Goal: Information Seeking & Learning: Find specific fact

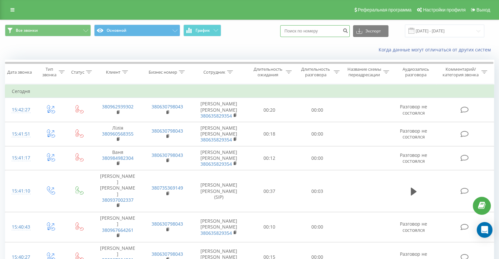
click at [312, 30] on input at bounding box center [315, 31] width 70 height 12
click at [225, 71] on div "Сотрудник" at bounding box center [214, 73] width 22 height 6
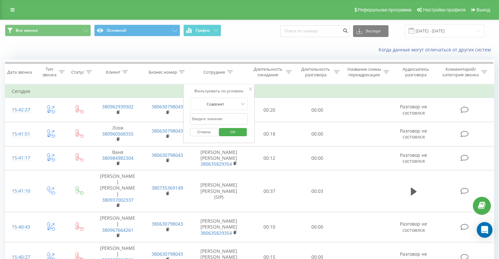
click at [212, 122] on input "text" at bounding box center [219, 118] width 58 height 11
type input "[PERSON_NAME]"
click at [226, 132] on span "OK" at bounding box center [233, 132] width 18 height 10
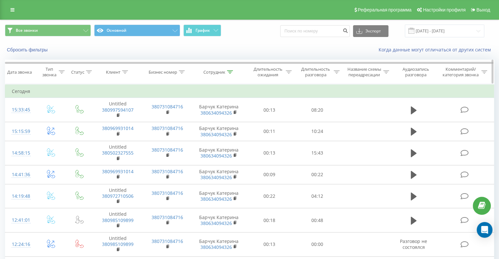
click at [336, 73] on div at bounding box center [337, 73] width 6 height 6
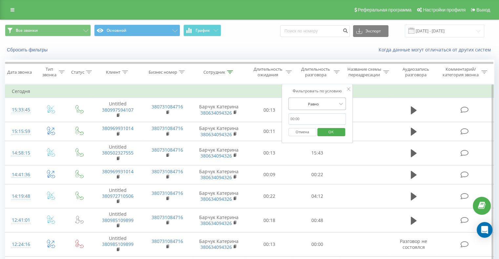
click at [314, 101] on div at bounding box center [313, 104] width 47 height 6
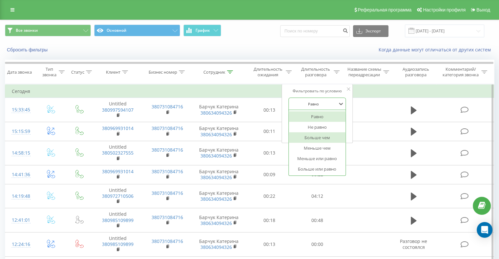
click at [316, 139] on div "Больше чем" at bounding box center [317, 138] width 57 height 10
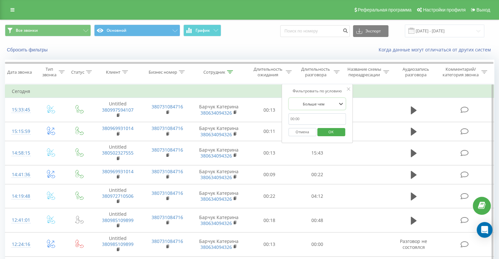
click at [307, 119] on input "text" at bounding box center [317, 118] width 58 height 11
click at [332, 131] on span "OK" at bounding box center [331, 132] width 18 height 10
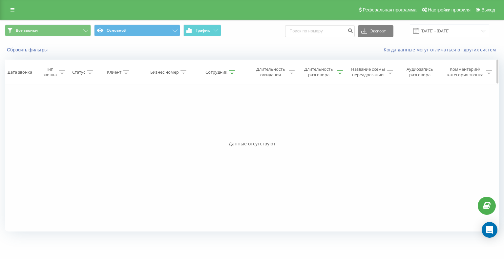
click at [340, 70] on div at bounding box center [340, 73] width 6 height 6
click at [294, 120] on input "2:00" at bounding box center [321, 118] width 58 height 11
click at [293, 119] on input "02:00" at bounding box center [321, 118] width 58 height 11
type input "0:02:00"
click at [332, 130] on span "OK" at bounding box center [334, 132] width 18 height 10
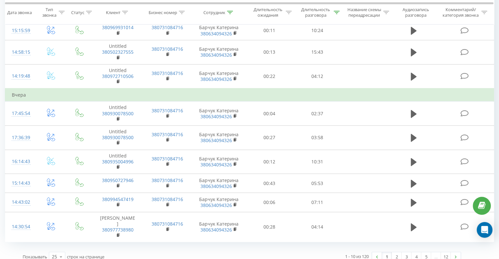
scroll to position [101, 0]
click at [56, 254] on div "25" at bounding box center [54, 257] width 5 height 7
click at [58, 244] on span "100" at bounding box center [56, 247] width 8 height 6
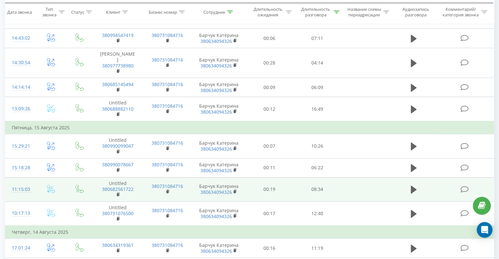
scroll to position [298, 0]
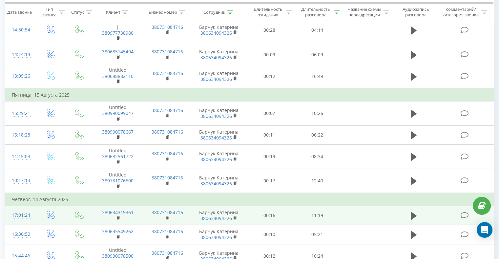
click at [136, 209] on td "380634319361" at bounding box center [118, 215] width 50 height 19
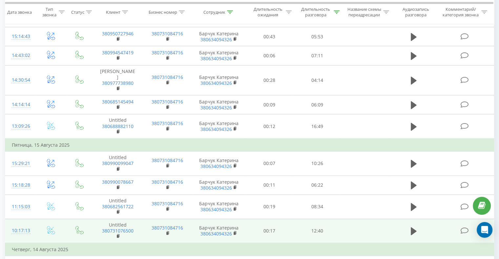
scroll to position [233, 0]
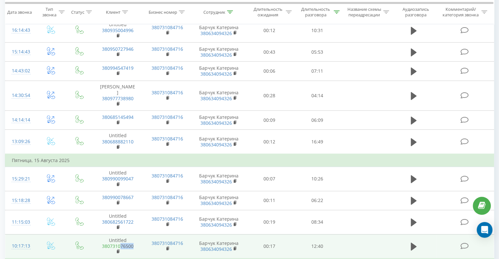
drag, startPoint x: 135, startPoint y: 239, endPoint x: 121, endPoint y: 240, distance: 14.4
click at [121, 244] on span "380731076500" at bounding box center [117, 250] width 36 height 12
copy link "76500"
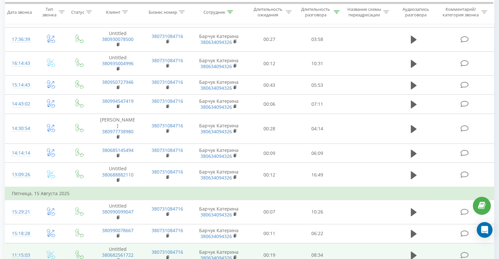
scroll to position [200, 0]
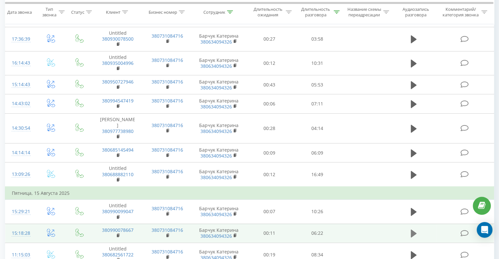
click at [416, 229] on icon at bounding box center [414, 233] width 6 height 9
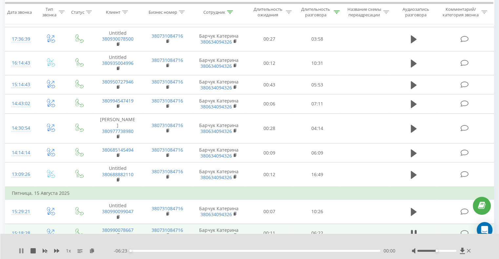
click at [21, 250] on icon at bounding box center [21, 251] width 5 height 5
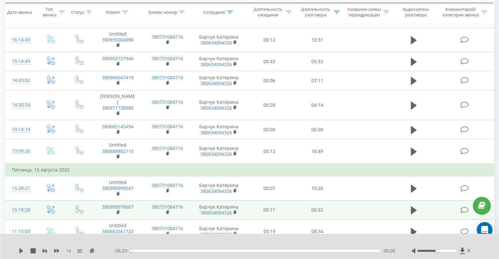
scroll to position [233, 0]
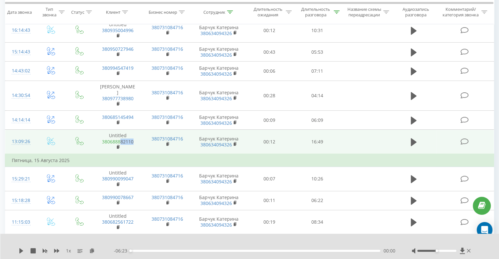
drag, startPoint x: 134, startPoint y: 134, endPoint x: 120, endPoint y: 134, distance: 14.1
click at [120, 139] on span "380688882110" at bounding box center [117, 145] width 36 height 12
copy link "82110"
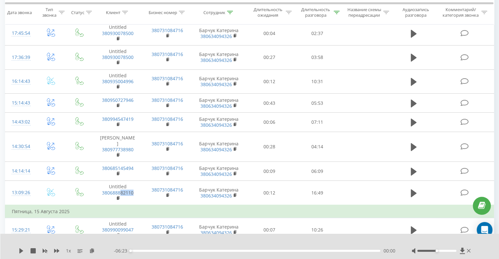
scroll to position [167, 0]
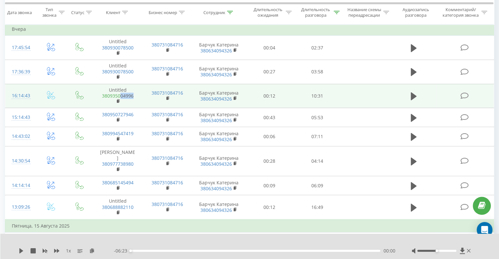
drag, startPoint x: 135, startPoint y: 95, endPoint x: 121, endPoint y: 95, distance: 13.5
click at [121, 95] on span "380935004996" at bounding box center [117, 99] width 36 height 12
copy link "04996"
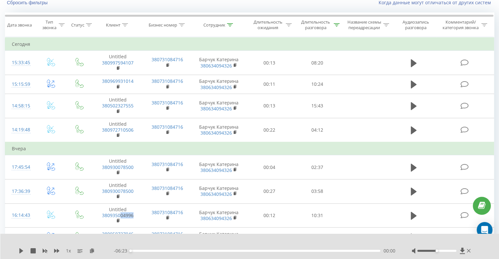
scroll to position [36, 0]
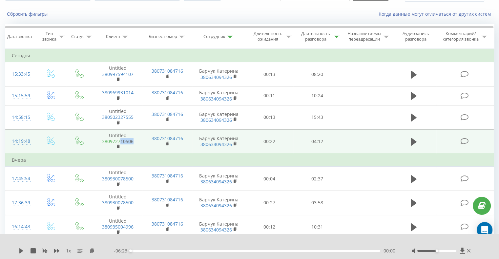
drag, startPoint x: 135, startPoint y: 140, endPoint x: 121, endPoint y: 141, distance: 14.8
click at [121, 141] on span "380972710506" at bounding box center [117, 145] width 36 height 12
copy link "10506"
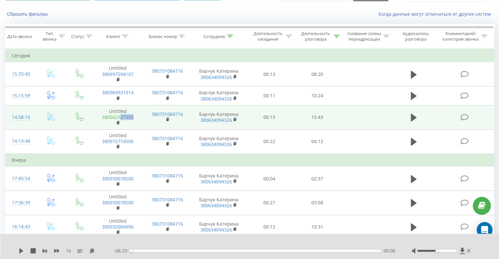
drag, startPoint x: 138, startPoint y: 115, endPoint x: 121, endPoint y: 118, distance: 16.9
click at [121, 118] on td "Untitled 380502327555" at bounding box center [118, 118] width 50 height 24
copy link "27555"
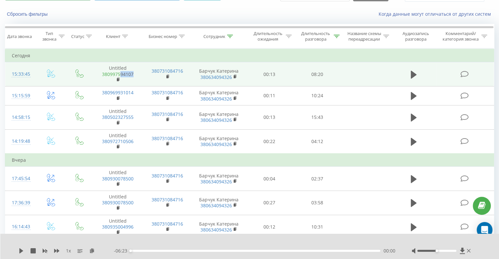
drag, startPoint x: 136, startPoint y: 73, endPoint x: 121, endPoint y: 74, distance: 15.8
click at [121, 74] on td "Untitled 380997594107" at bounding box center [118, 74] width 50 height 24
copy link "94107"
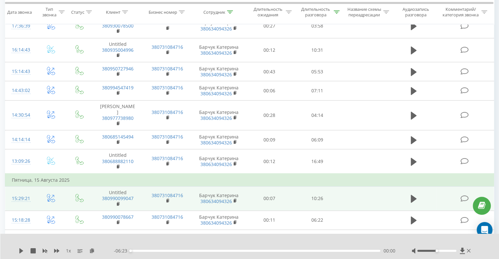
scroll to position [230, 0]
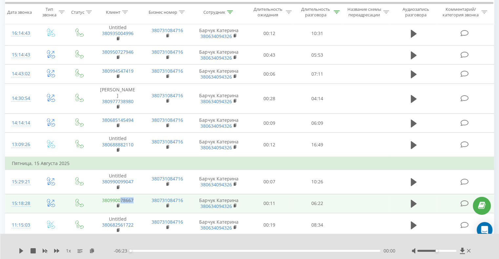
drag, startPoint x: 135, startPoint y: 193, endPoint x: 121, endPoint y: 194, distance: 14.4
click at [121, 194] on td "380990078667" at bounding box center [118, 203] width 50 height 19
copy link "78667"
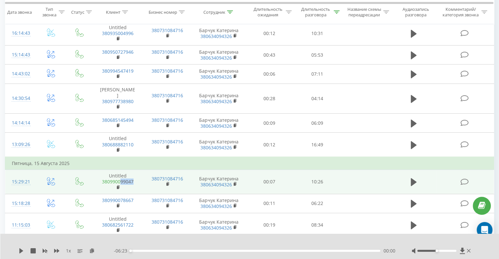
drag, startPoint x: 134, startPoint y: 175, endPoint x: 120, endPoint y: 176, distance: 14.6
click at [120, 179] on span "380990099047" at bounding box center [117, 185] width 36 height 12
copy link "99047"
click at [145, 175] on td "380731084716" at bounding box center [167, 182] width 50 height 24
click at [417, 178] on button at bounding box center [414, 182] width 10 height 10
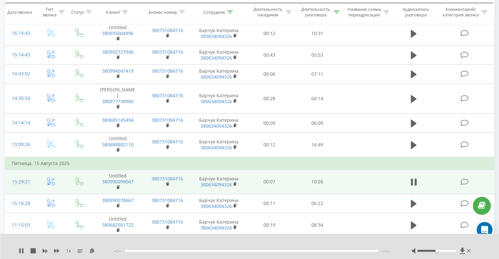
click at [60, 250] on div "1 x" at bounding box center [66, 251] width 95 height 7
click at [59, 250] on icon at bounding box center [56, 251] width 5 height 5
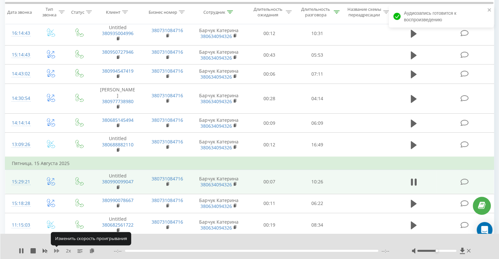
click at [59, 250] on icon at bounding box center [56, 251] width 5 height 5
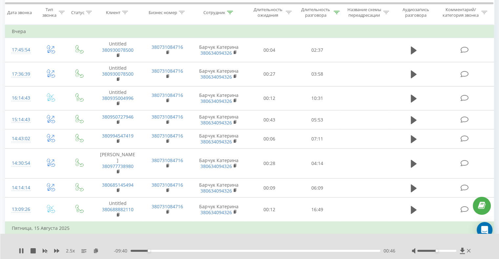
scroll to position [164, 0]
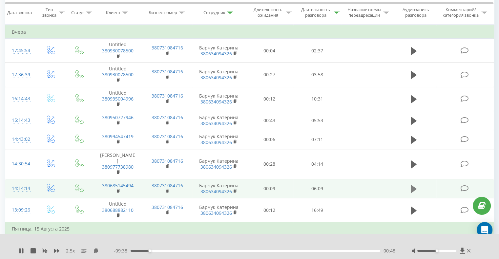
click at [415, 185] on icon at bounding box center [414, 189] width 6 height 9
drag, startPoint x: 134, startPoint y: 178, endPoint x: 121, endPoint y: 178, distance: 13.8
click at [121, 179] on td "380685145494" at bounding box center [118, 188] width 50 height 19
copy link "45494"
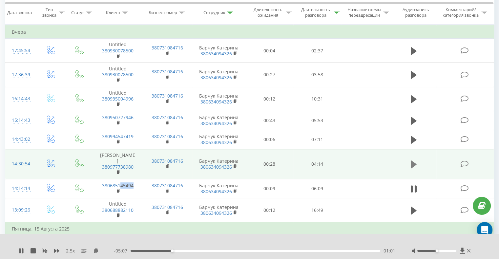
click at [413, 162] on icon at bounding box center [414, 165] width 6 height 8
drag, startPoint x: 136, startPoint y: 159, endPoint x: 121, endPoint y: 160, distance: 14.4
click at [121, 160] on td "[PERSON_NAME] 380977738980" at bounding box center [118, 164] width 50 height 30
copy link "38980"
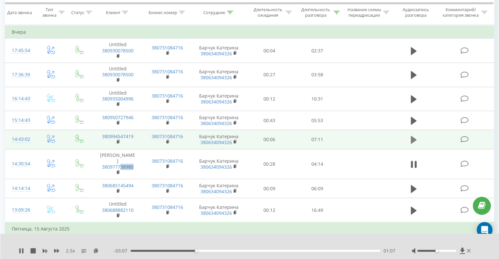
click at [413, 137] on icon at bounding box center [414, 140] width 6 height 8
drag, startPoint x: 138, startPoint y: 135, endPoint x: 121, endPoint y: 136, distance: 16.7
click at [121, 136] on td "380994547419" at bounding box center [118, 139] width 50 height 19
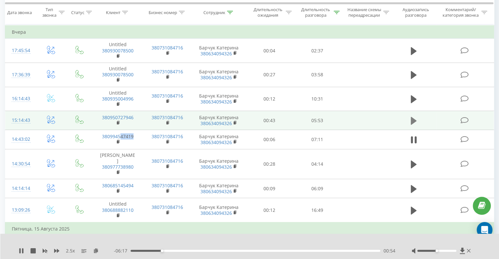
click at [417, 119] on button at bounding box center [414, 121] width 10 height 10
drag, startPoint x: 136, startPoint y: 116, endPoint x: 121, endPoint y: 116, distance: 14.8
click at [121, 116] on td "380950727946" at bounding box center [118, 120] width 50 height 19
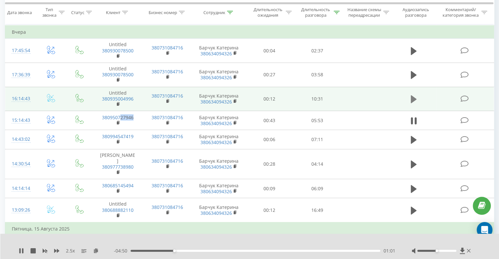
click at [413, 98] on icon at bounding box center [414, 99] width 6 height 8
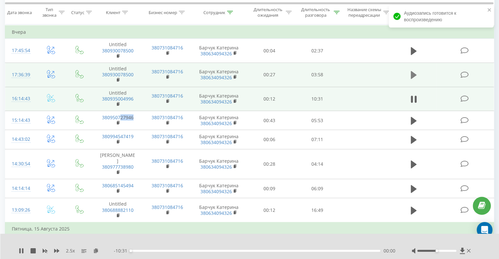
click at [416, 73] on icon at bounding box center [414, 75] width 6 height 9
drag, startPoint x: 135, startPoint y: 74, endPoint x: 120, endPoint y: 76, distance: 14.9
click at [120, 76] on span "380930078500" at bounding box center [117, 78] width 36 height 12
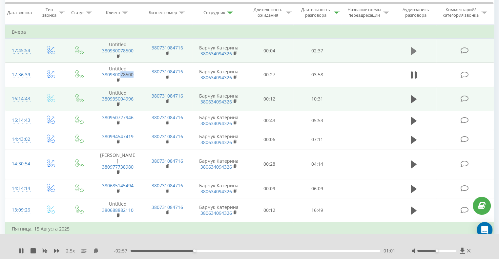
click at [415, 51] on icon at bounding box center [414, 51] width 6 height 8
drag, startPoint x: 135, startPoint y: 51, endPoint x: 121, endPoint y: 51, distance: 14.4
click at [121, 51] on span "380930078500" at bounding box center [117, 54] width 36 height 12
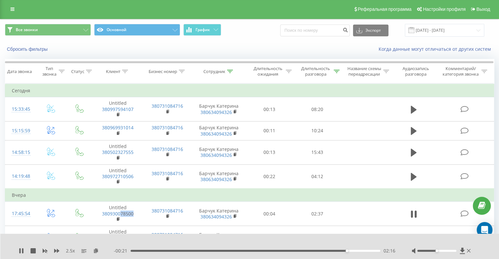
scroll to position [0, 0]
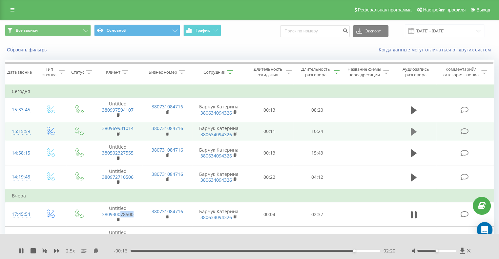
click at [413, 134] on icon at bounding box center [414, 132] width 6 height 8
drag, startPoint x: 135, startPoint y: 127, endPoint x: 119, endPoint y: 128, distance: 15.8
click at [119, 128] on td "380969931014" at bounding box center [118, 131] width 50 height 19
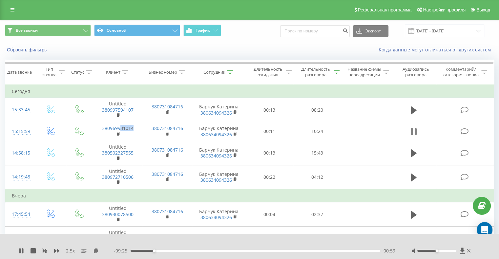
click at [416, 133] on icon at bounding box center [415, 131] width 2 height 7
